Goal: Navigation & Orientation: Find specific page/section

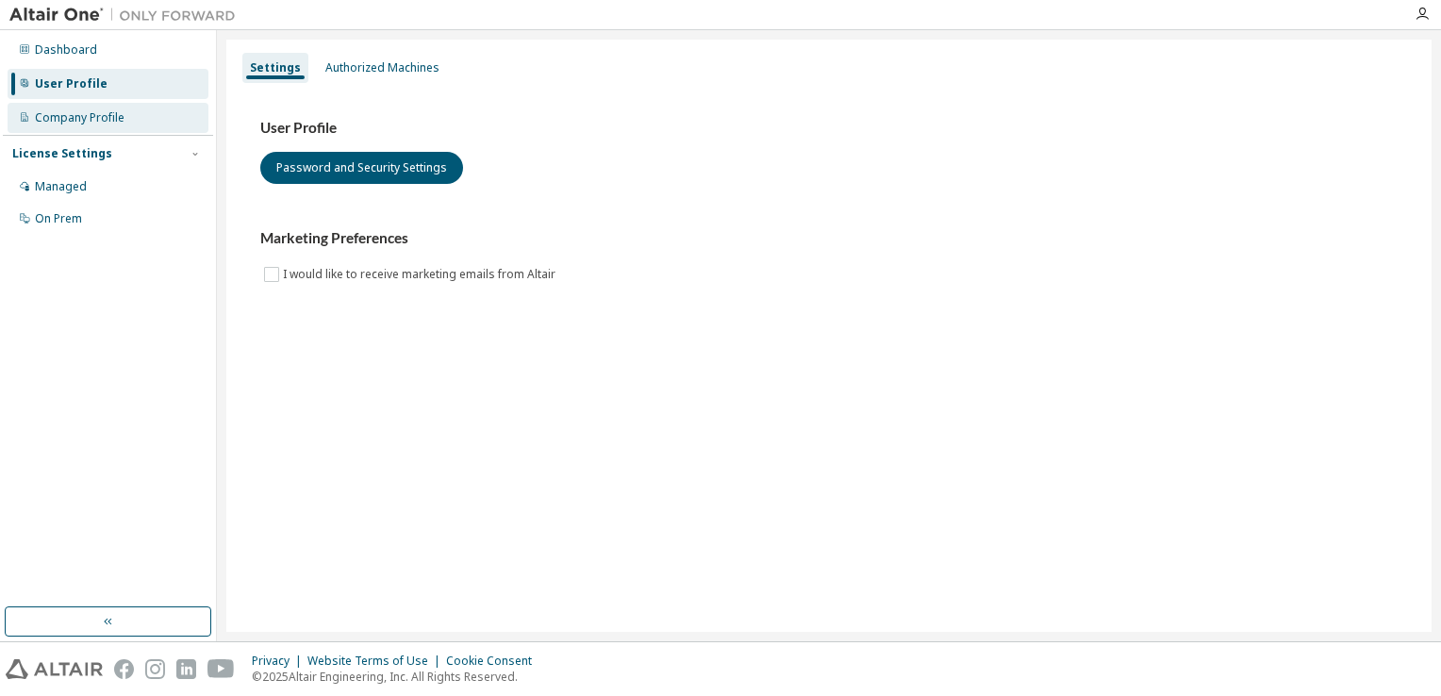
click at [135, 123] on div "Company Profile" at bounding box center [108, 118] width 201 height 30
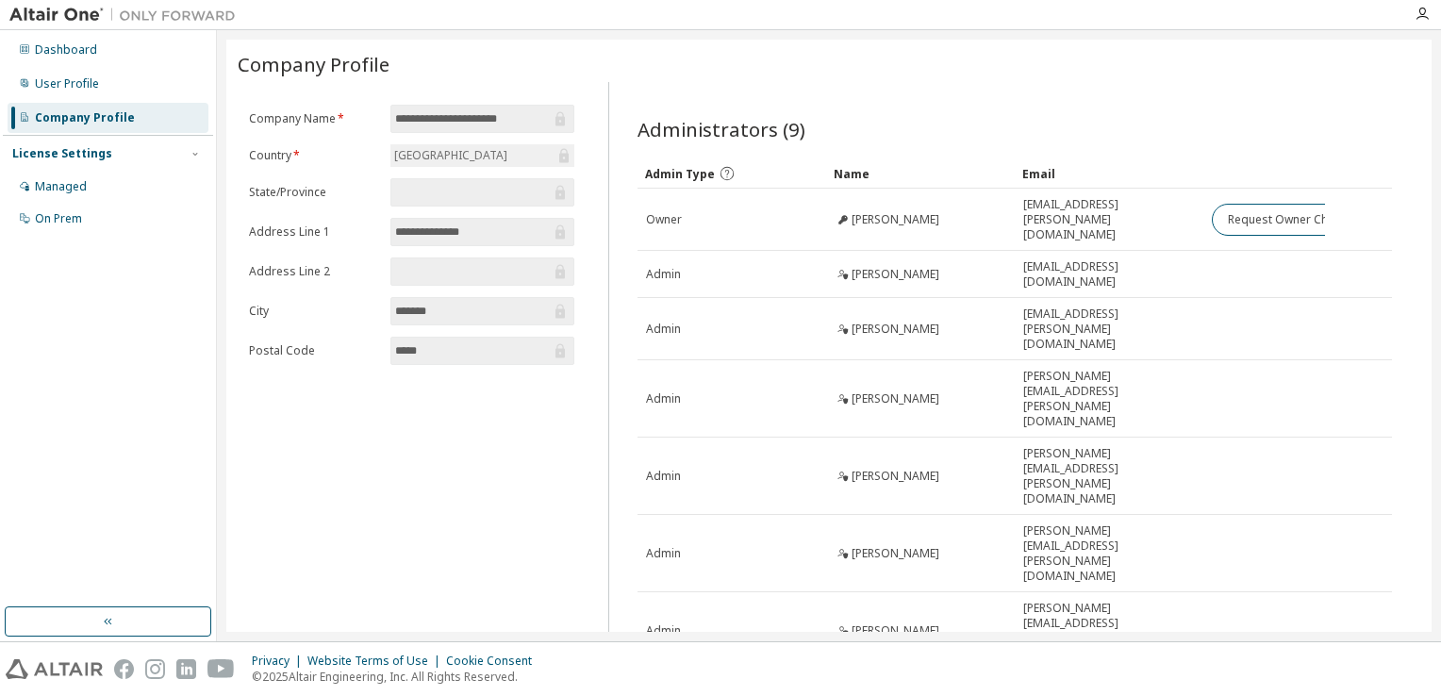
click at [490, 199] on input "text" at bounding box center [473, 192] width 156 height 19
click at [520, 263] on input "text" at bounding box center [473, 271] width 156 height 19
click at [94, 59] on div "Dashboard" at bounding box center [108, 50] width 201 height 30
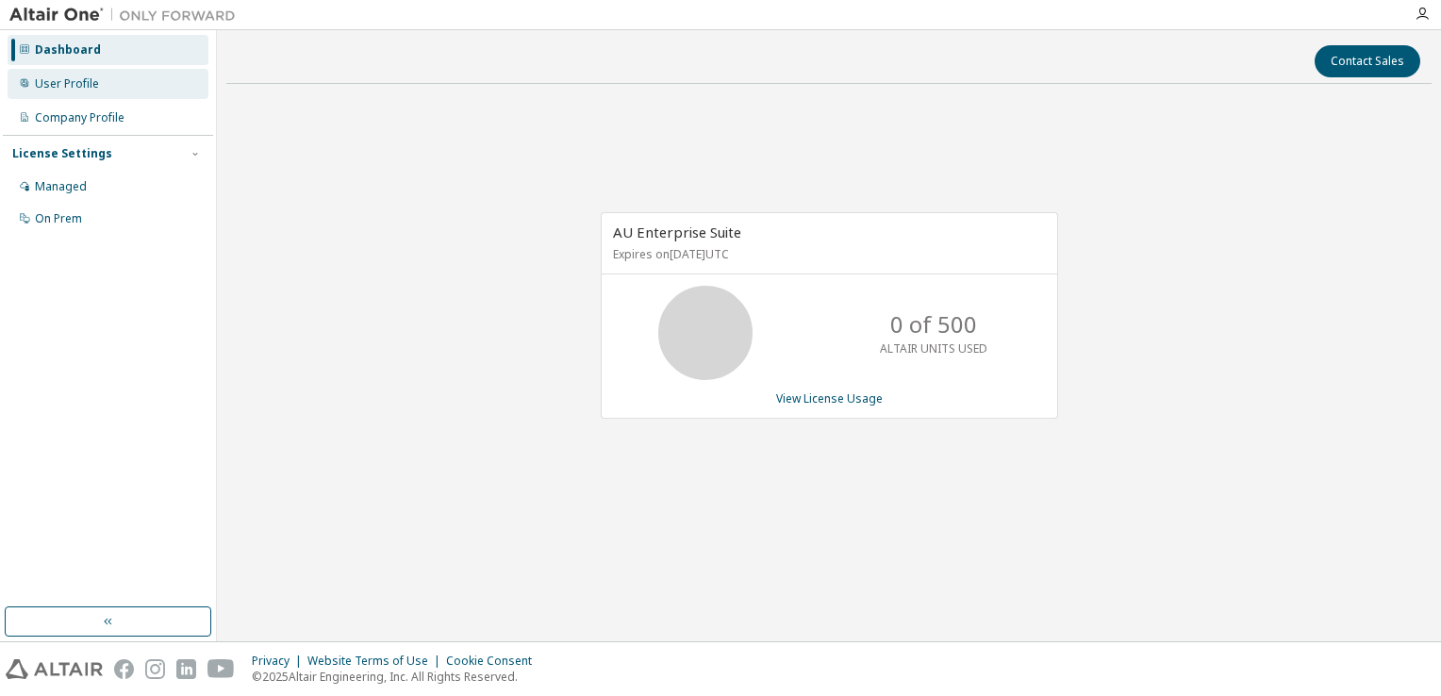
click at [106, 74] on div "User Profile" at bounding box center [108, 84] width 201 height 30
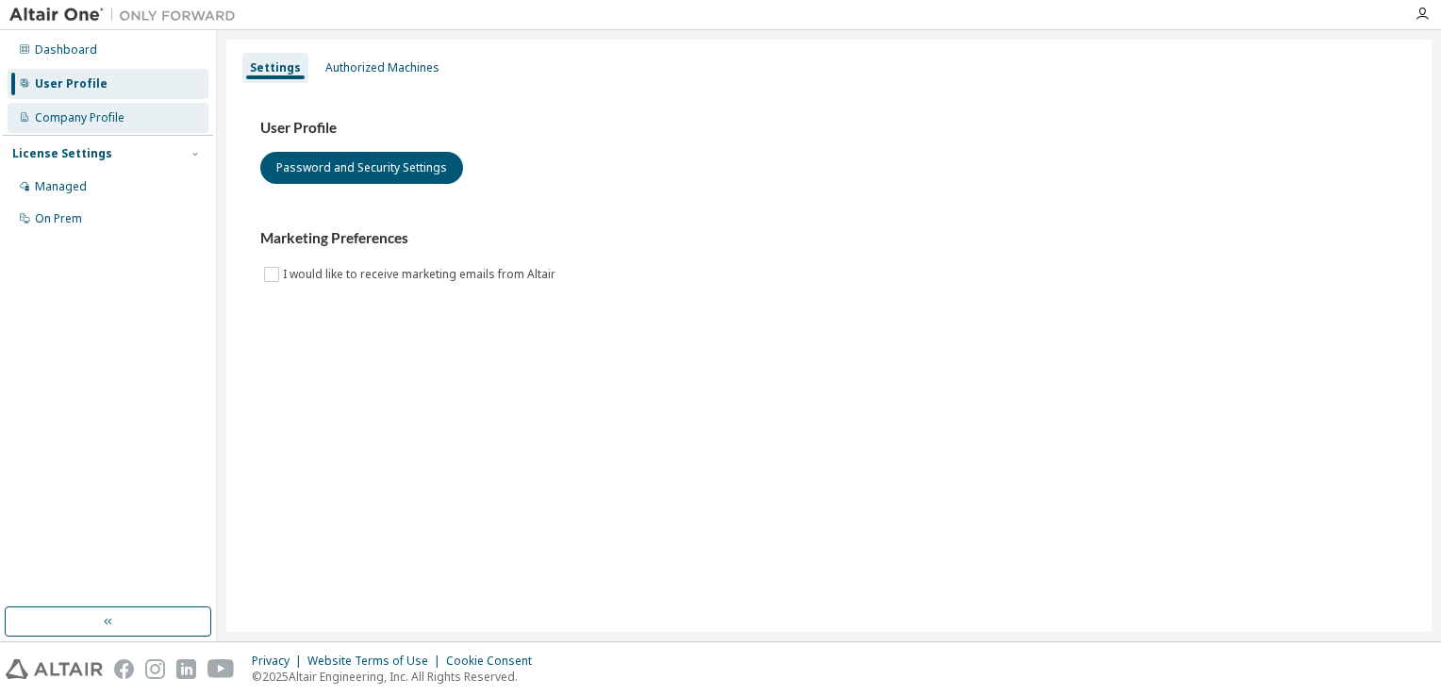
click at [106, 107] on div "Company Profile" at bounding box center [108, 118] width 201 height 30
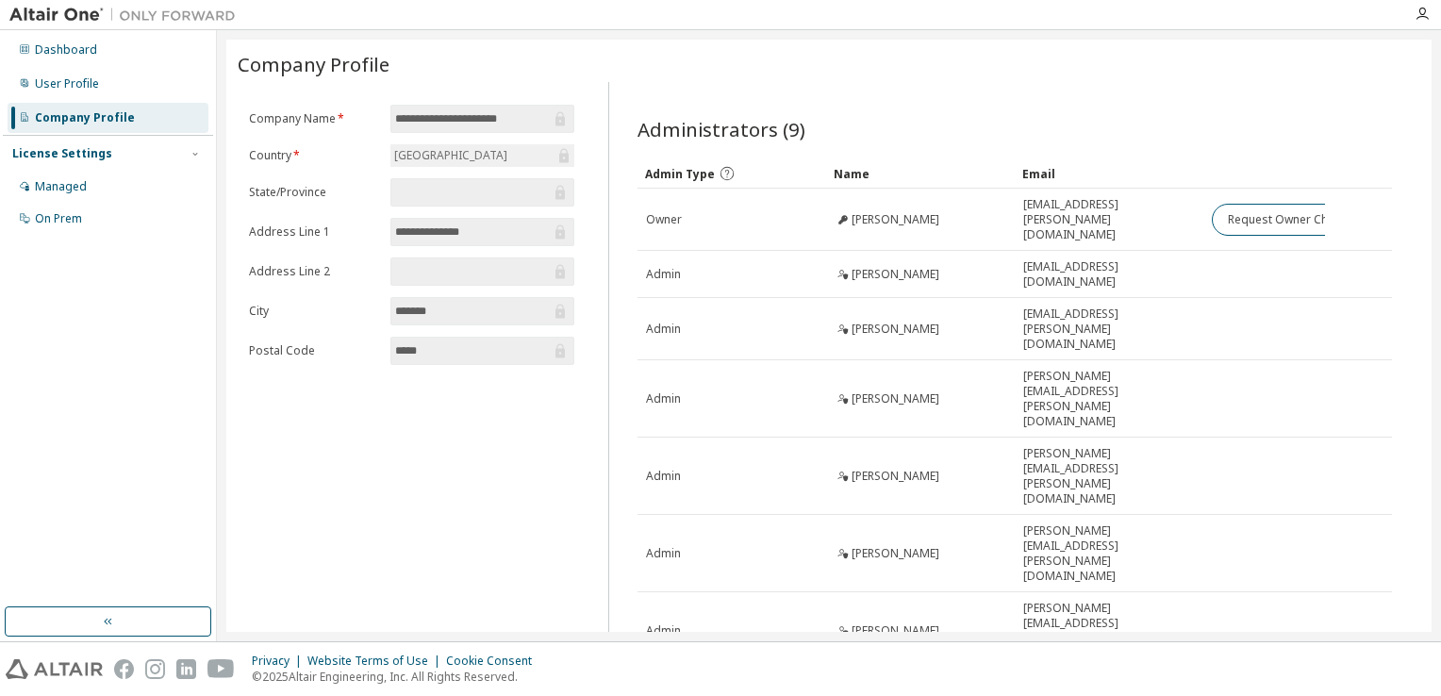
click at [102, 169] on div "License Settings Managed On Prem" at bounding box center [108, 185] width 210 height 101
click at [96, 175] on div "Managed" at bounding box center [108, 187] width 201 height 30
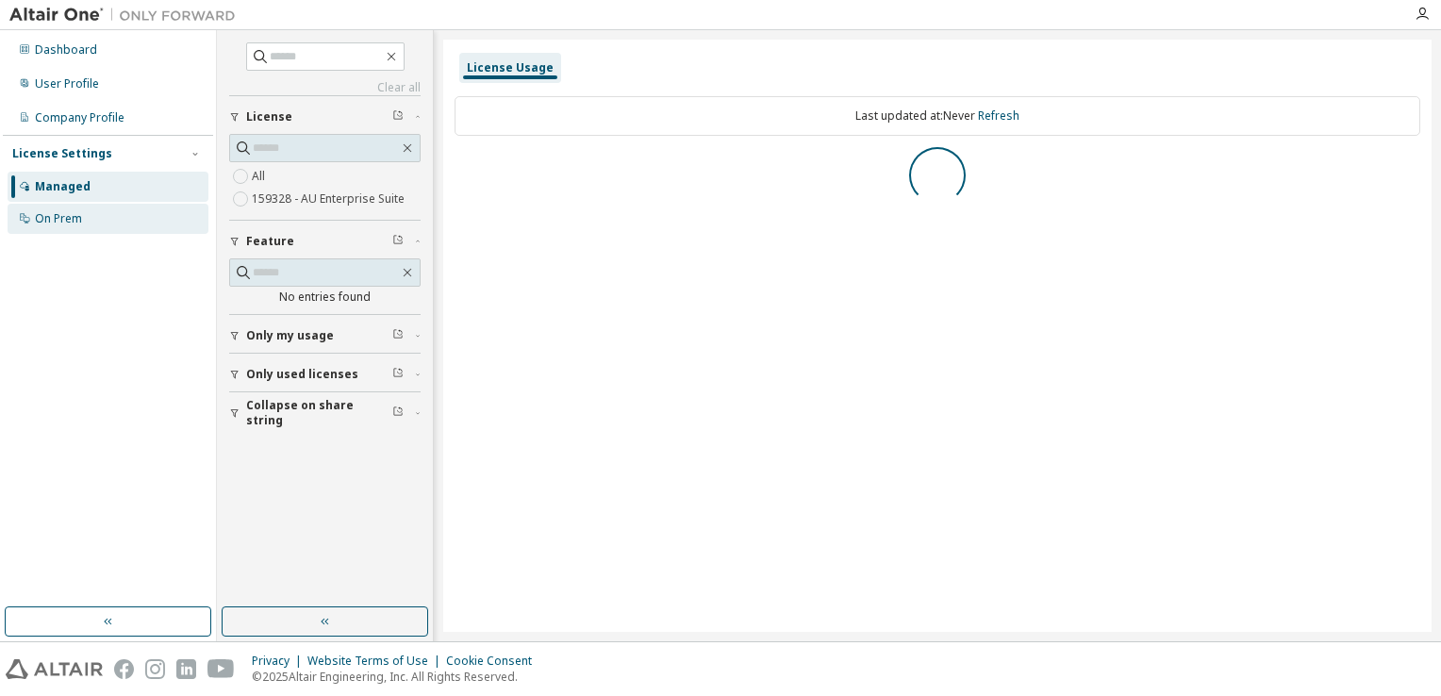
click at [94, 209] on div "On Prem" at bounding box center [108, 219] width 201 height 30
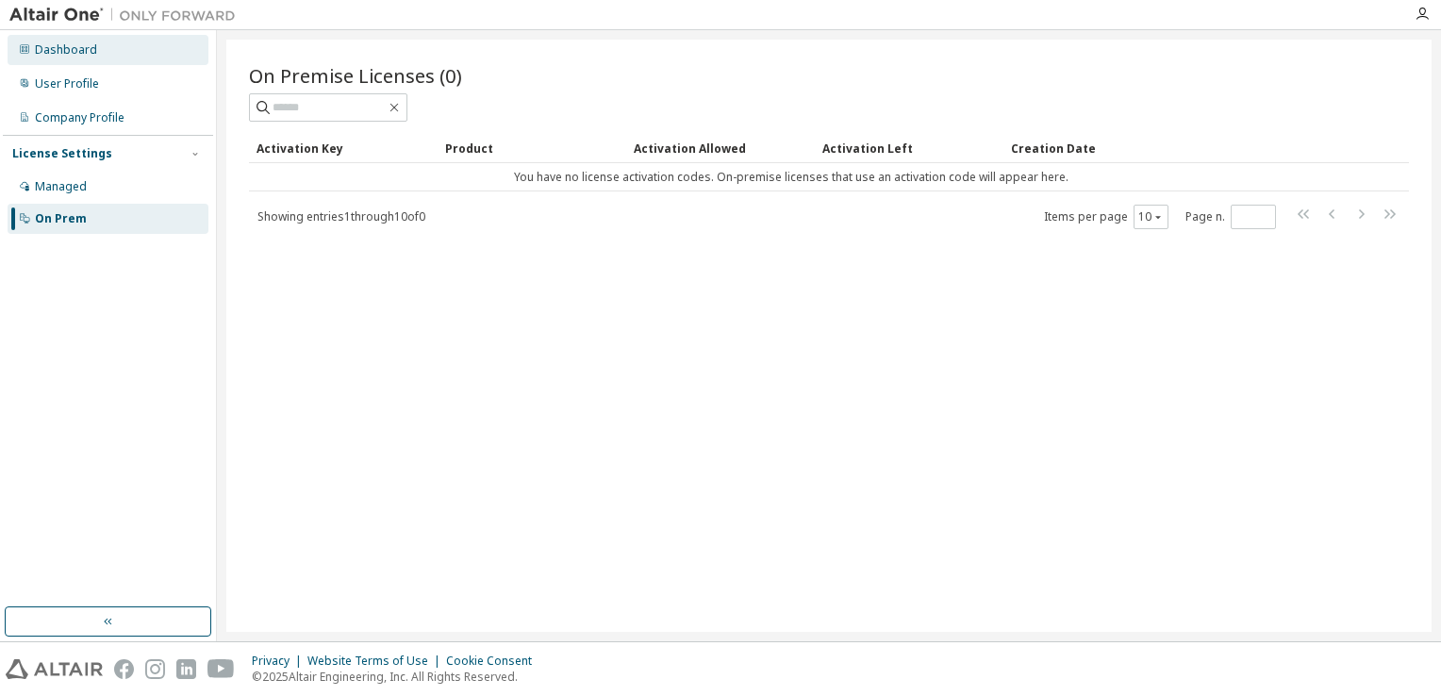
click at [131, 52] on div "Dashboard" at bounding box center [108, 50] width 201 height 30
